Goal: Understand process/instructions: Learn how to perform a task or action

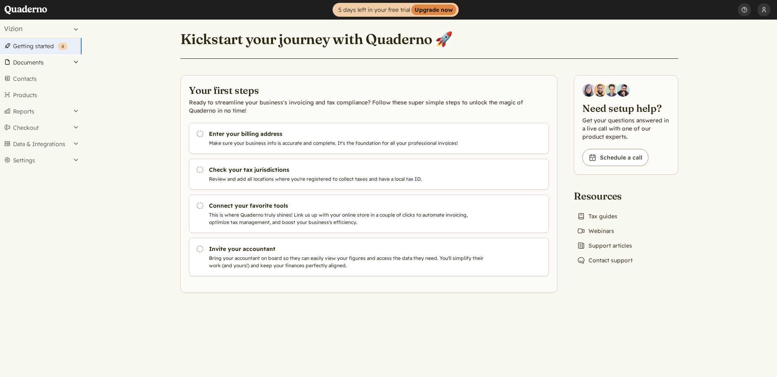
click at [51, 63] on button "Documents" at bounding box center [41, 62] width 82 height 16
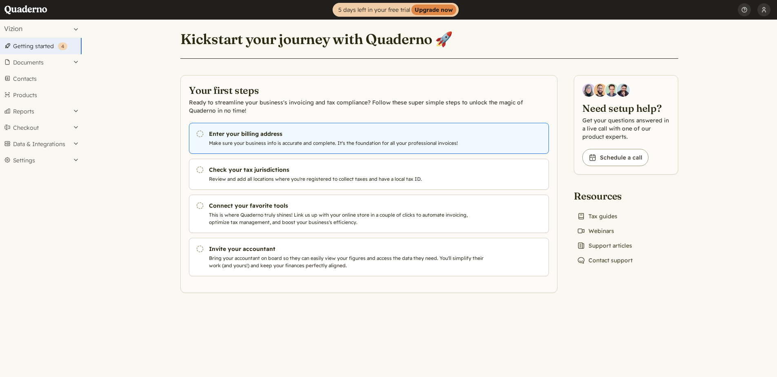
click at [372, 145] on p "Make sure your business info is accurate and complete. It's the foundation for …" at bounding box center [348, 143] width 278 height 7
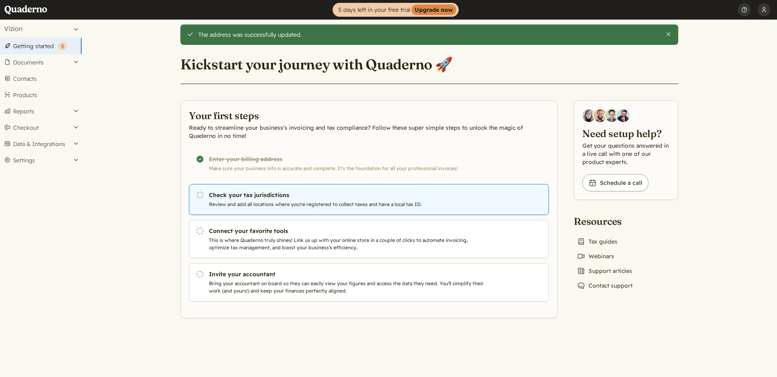
click at [284, 201] on p "Review and add all locations where you're registered to collect taxes and have …" at bounding box center [348, 204] width 278 height 7
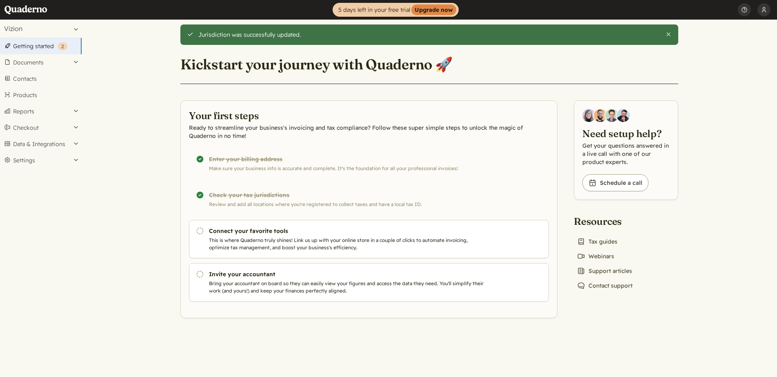
click at [229, 162] on div "Completed! Enter your billing address Make sure your business info is accurate …" at bounding box center [369, 163] width 360 height 31
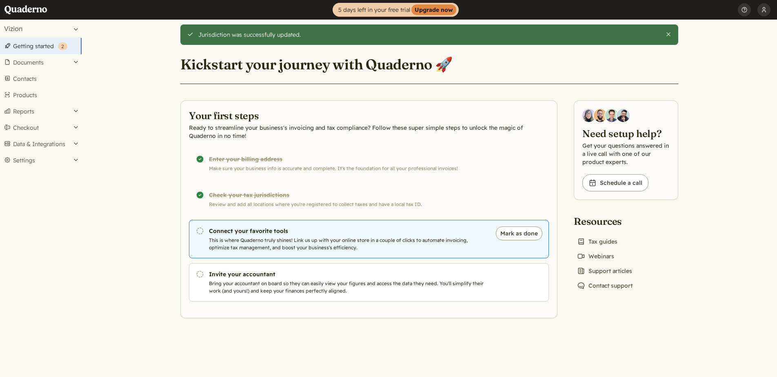
click at [284, 238] on p "This is where Quaderno truly shines! Link us up with your online store in a cou…" at bounding box center [348, 244] width 278 height 15
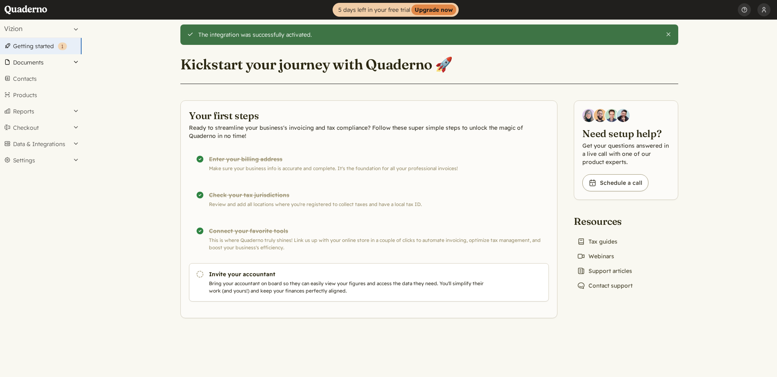
click at [51, 61] on button "Documents" at bounding box center [41, 62] width 82 height 16
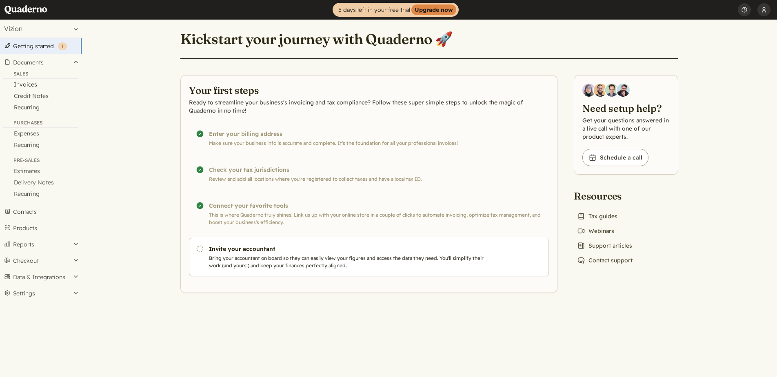
click at [35, 84] on link "Invoices" at bounding box center [41, 84] width 82 height 11
